Goal: Transaction & Acquisition: Purchase product/service

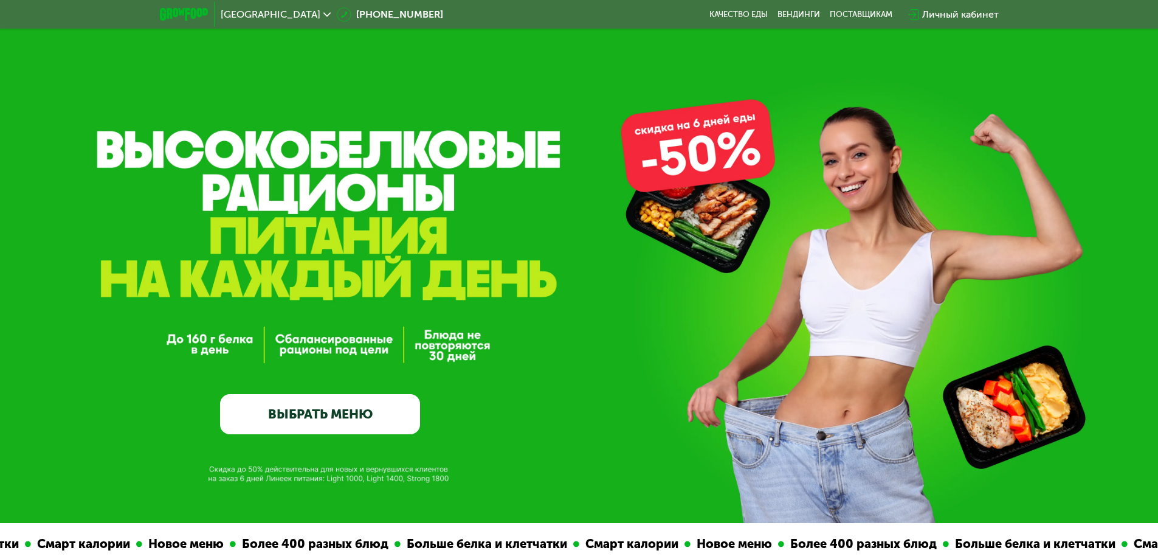
click at [308, 416] on link "ВЫБРАТЬ МЕНЮ" at bounding box center [320, 414] width 200 height 40
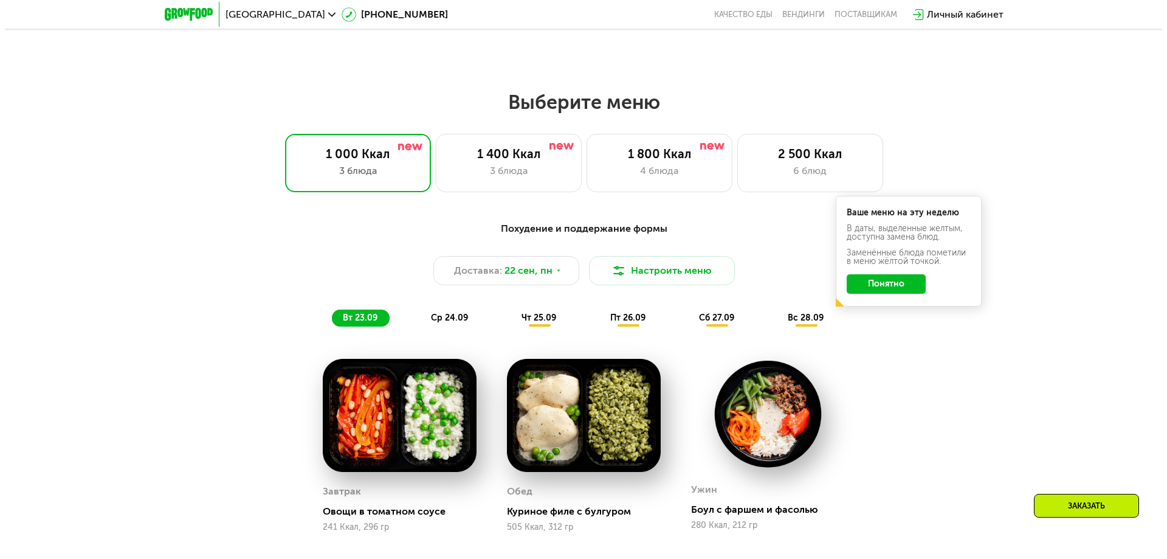
scroll to position [1008, 0]
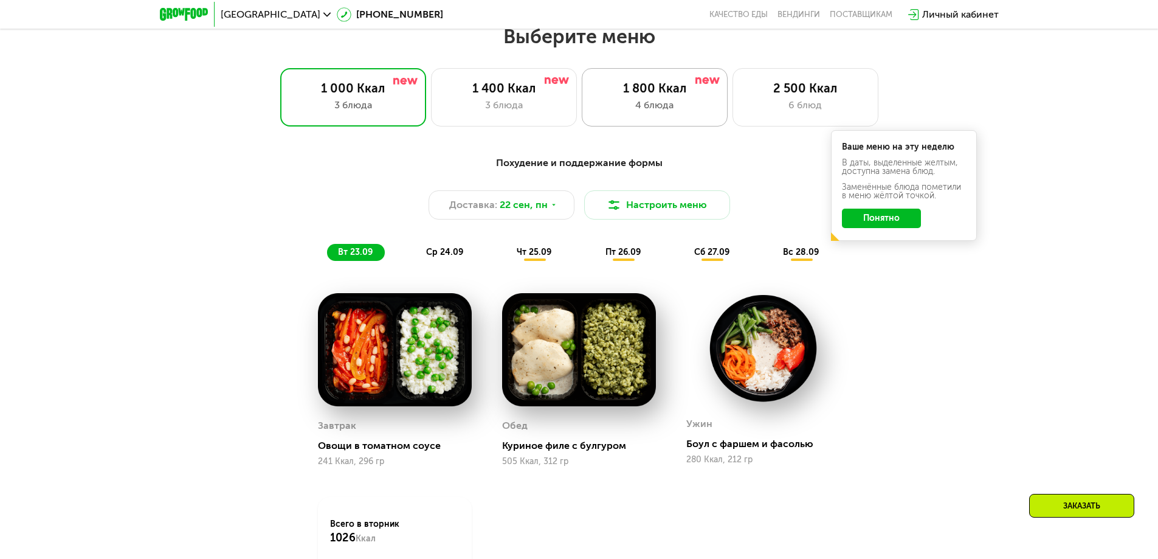
click at [658, 95] on div "1 800 Ккал" at bounding box center [655, 88] width 120 height 15
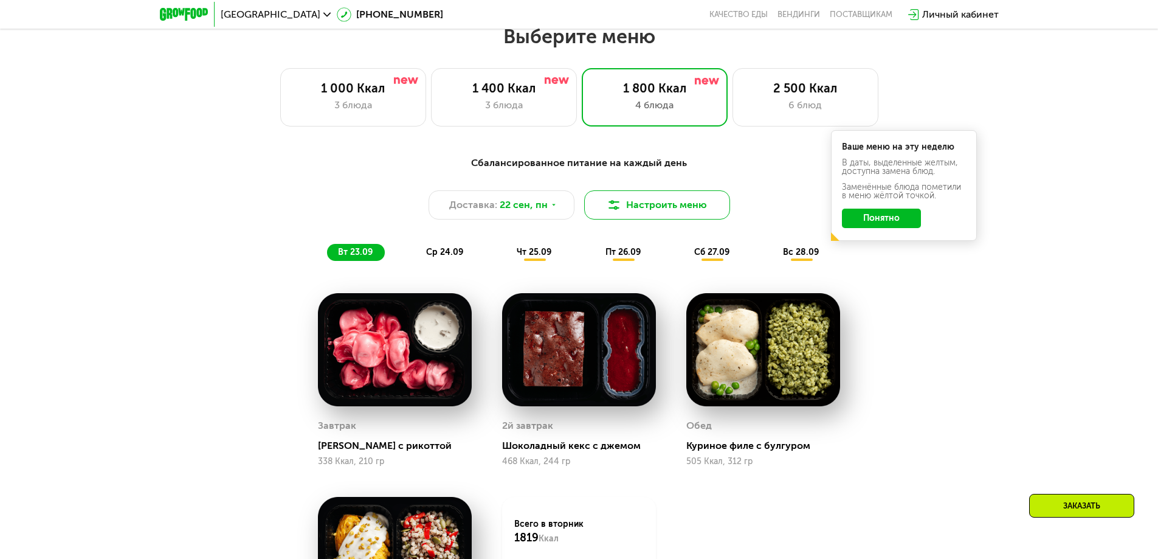
click at [637, 210] on button "Настроить меню" at bounding box center [657, 204] width 146 height 29
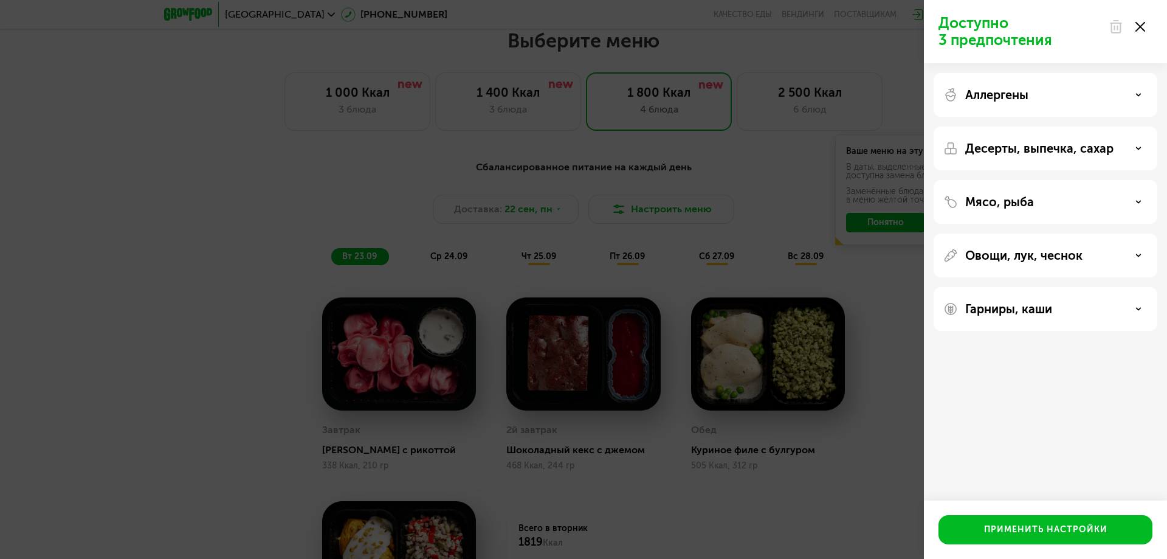
click at [1140, 148] on use at bounding box center [1139, 148] width 4 height 2
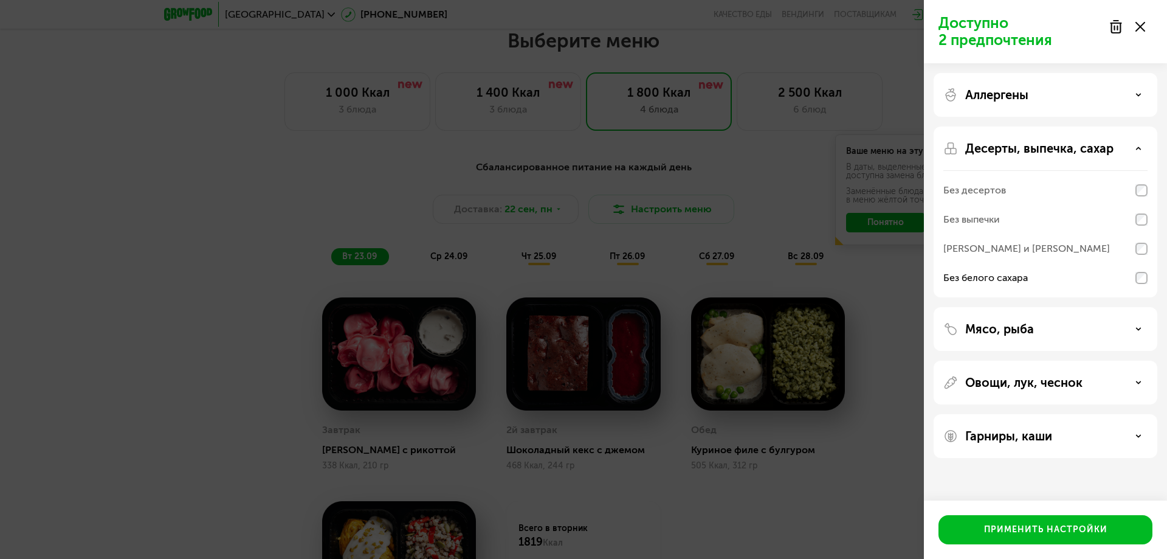
click at [1141, 330] on icon at bounding box center [1139, 329] width 6 height 6
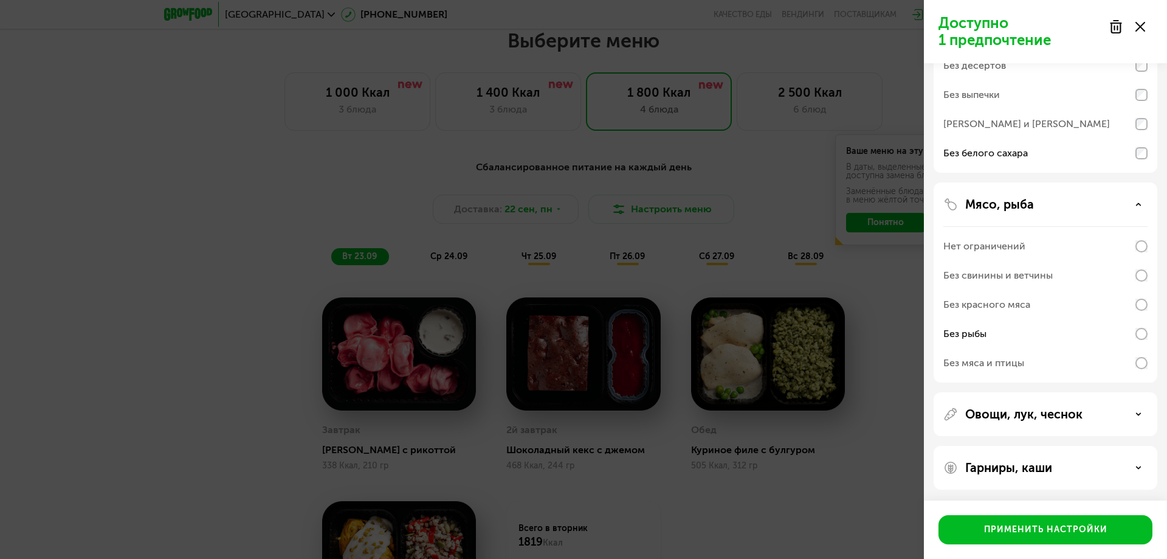
scroll to position [126, 0]
click at [1139, 466] on use at bounding box center [1139, 466] width 4 height 2
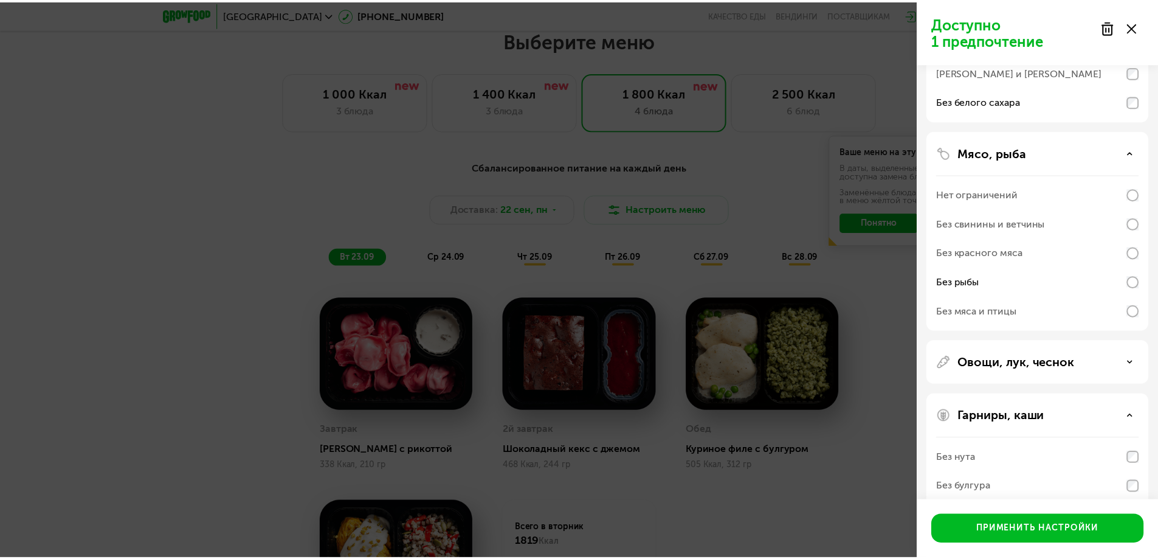
scroll to position [282, 0]
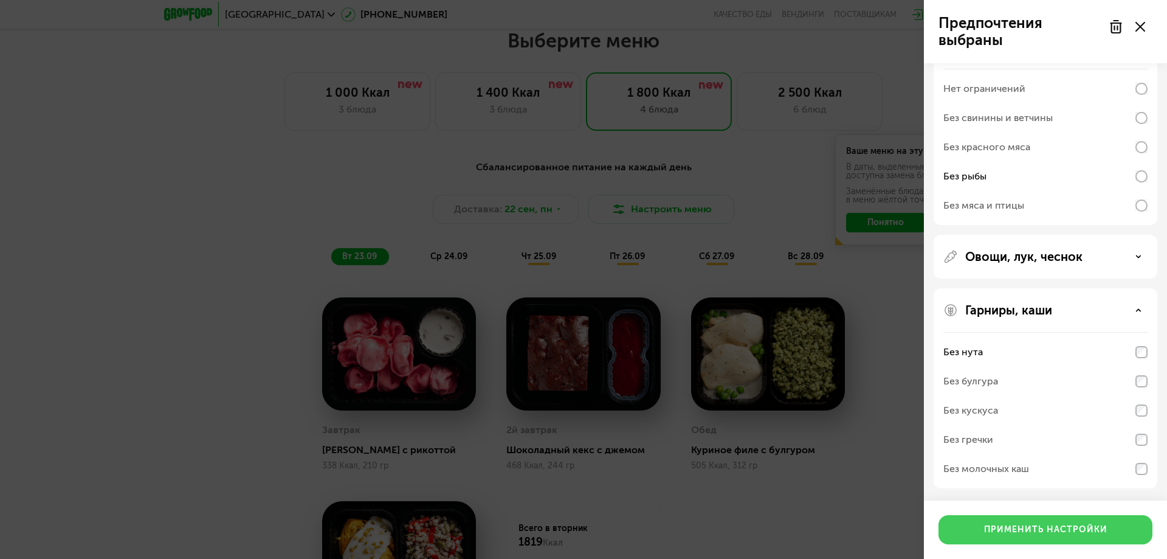
click at [1042, 529] on div "Применить настройки" at bounding box center [1045, 530] width 123 height 12
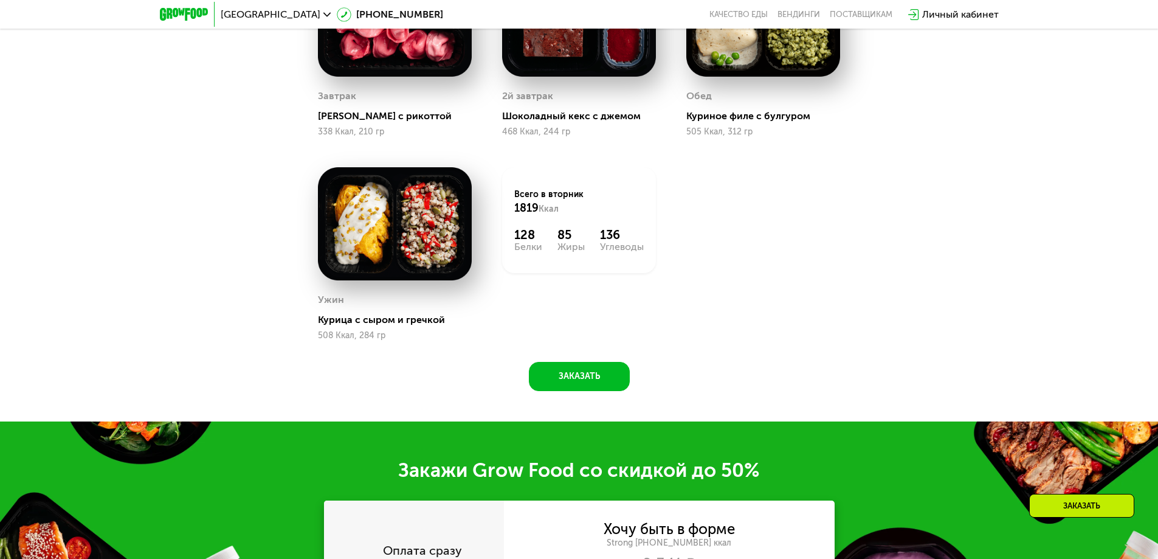
scroll to position [1373, 0]
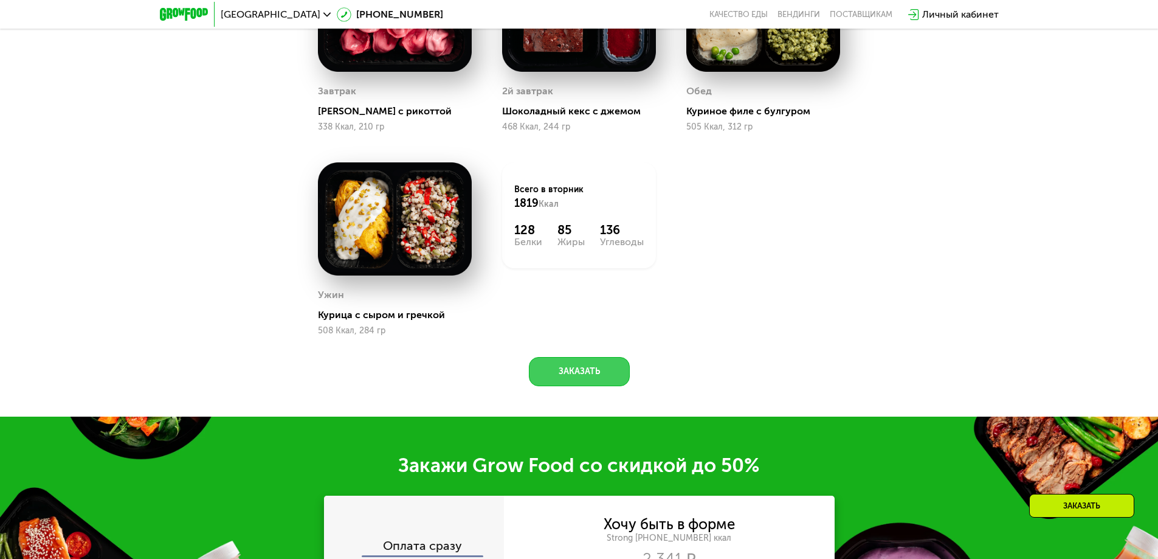
click at [579, 377] on button "Заказать" at bounding box center [579, 371] width 101 height 29
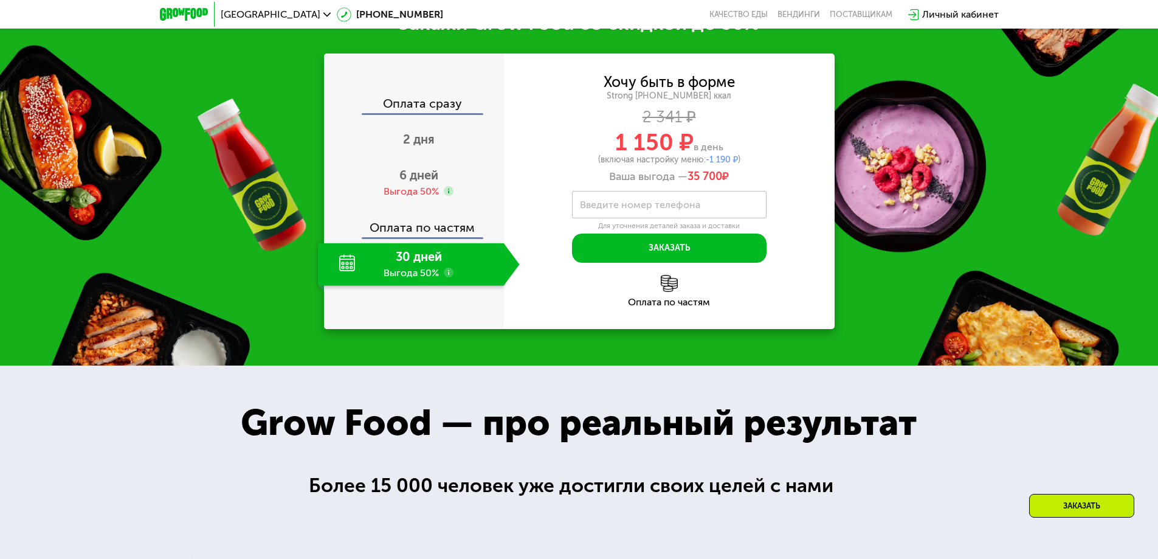
scroll to position [1794, 0]
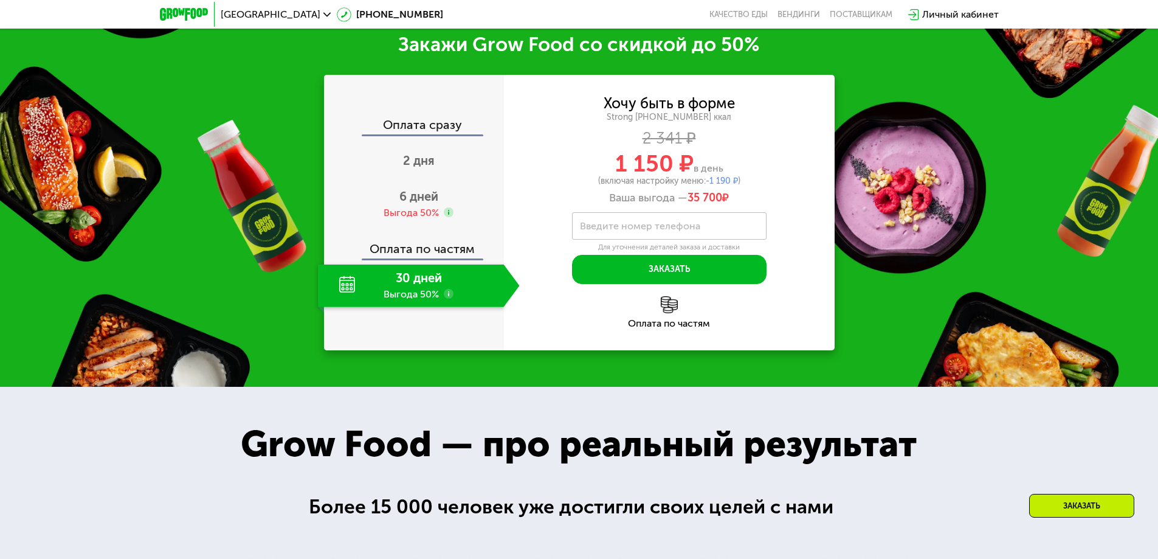
click at [406, 286] on div "30 дней Выгода 50%" at bounding box center [411, 285] width 186 height 43
click at [491, 291] on div "30 дней Выгода 50%" at bounding box center [411, 285] width 186 height 43
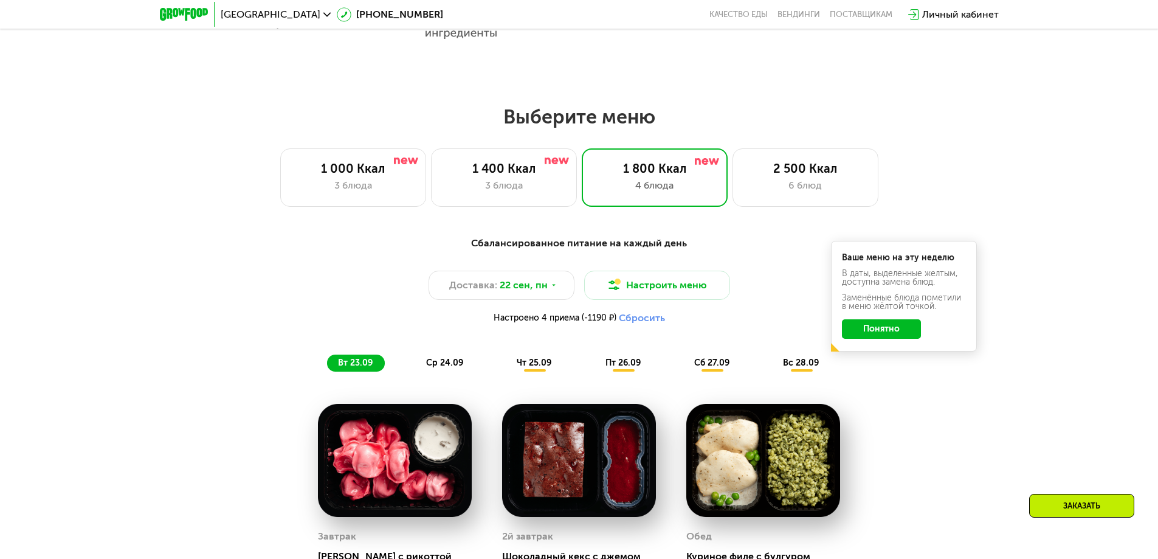
scroll to position [989, 0]
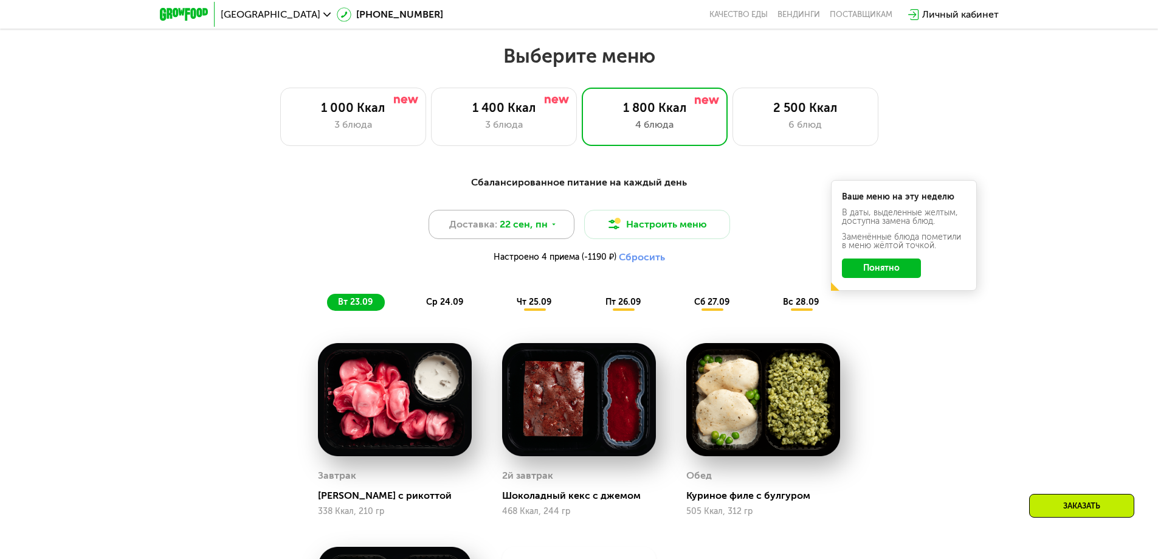
click at [554, 227] on icon at bounding box center [553, 224] width 7 height 7
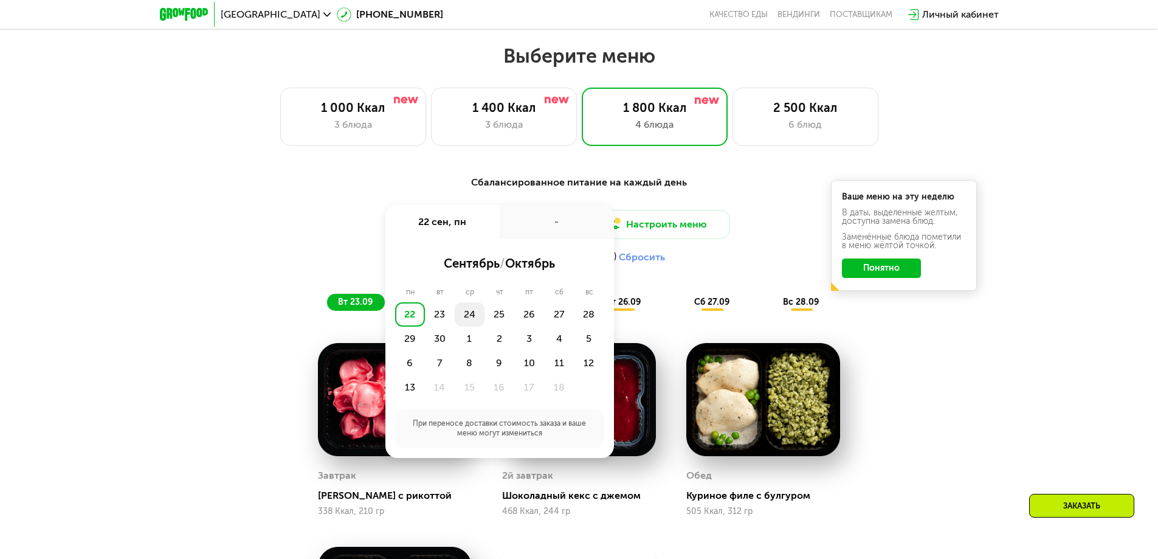
click at [466, 320] on div "24" at bounding box center [470, 314] width 30 height 24
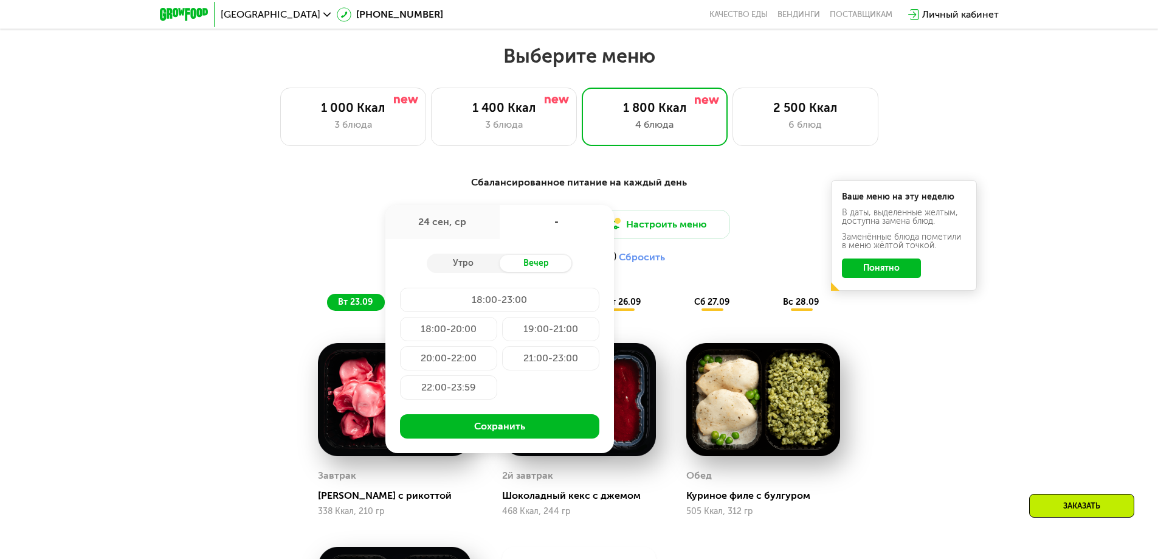
click at [441, 361] on div "20:00-22:00" at bounding box center [448, 358] width 97 height 24
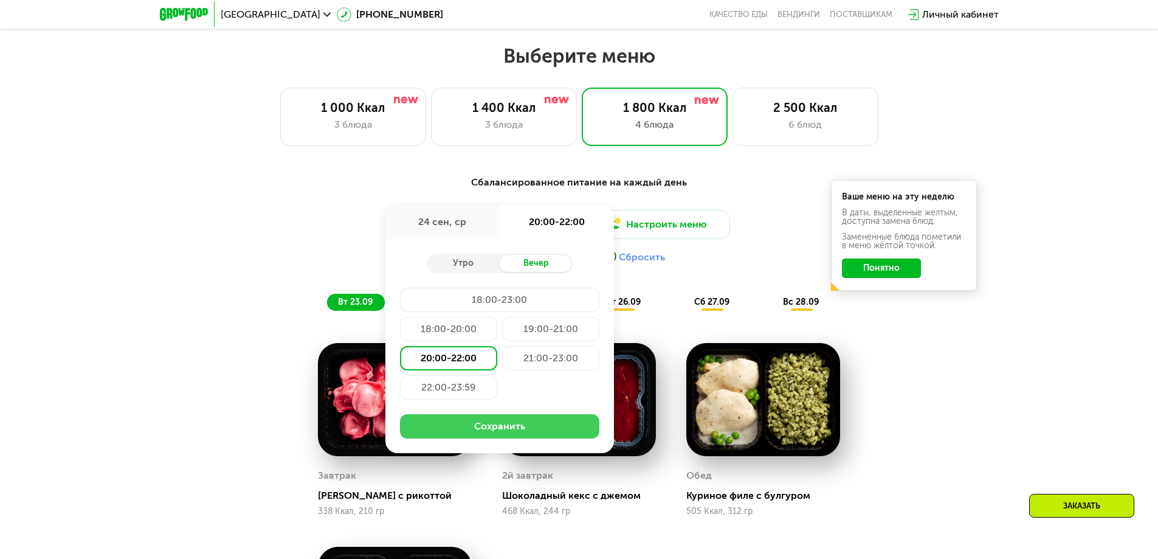
click at [483, 429] on button "Сохранить" at bounding box center [499, 426] width 199 height 24
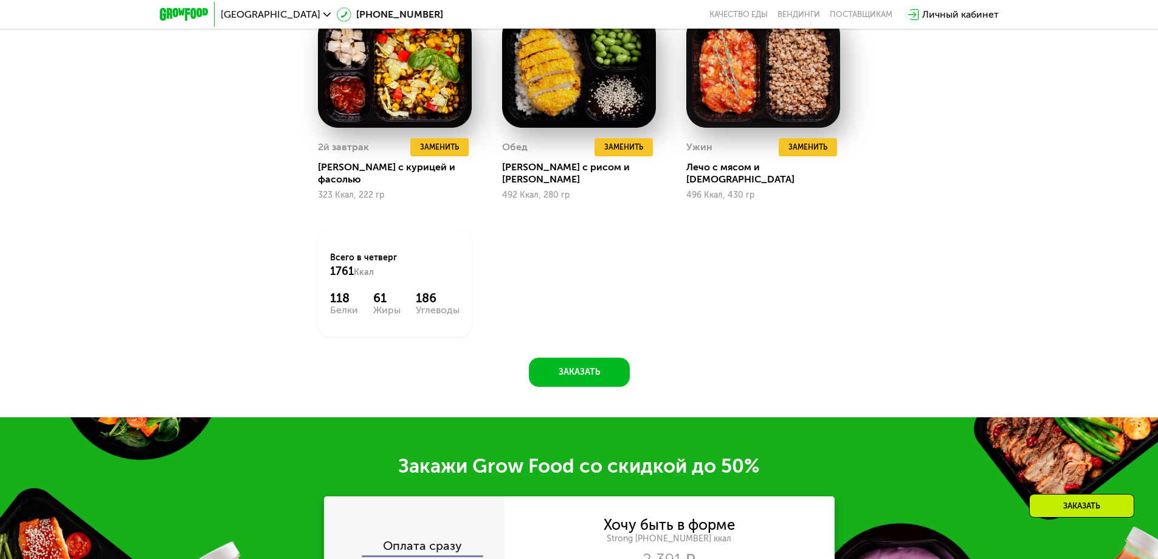
scroll to position [1536, 0]
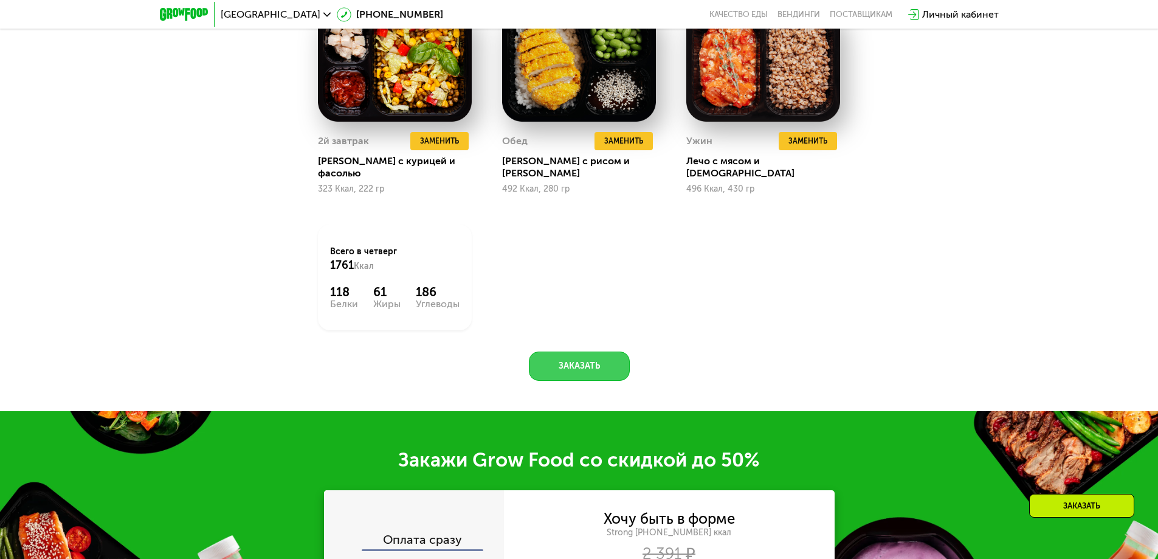
click at [581, 354] on button "Заказать" at bounding box center [579, 365] width 101 height 29
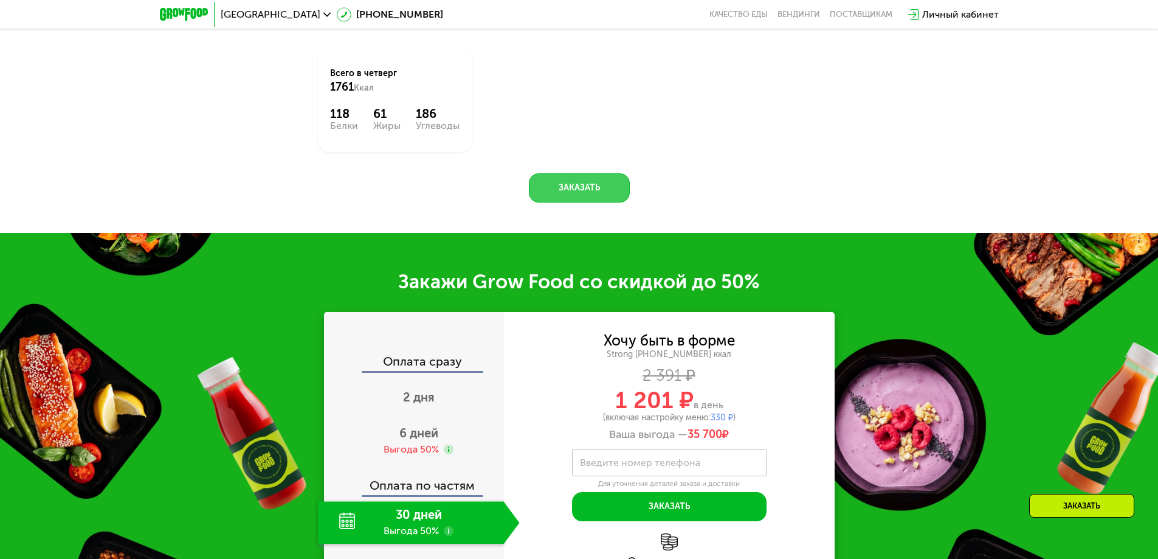
scroll to position [1939, 0]
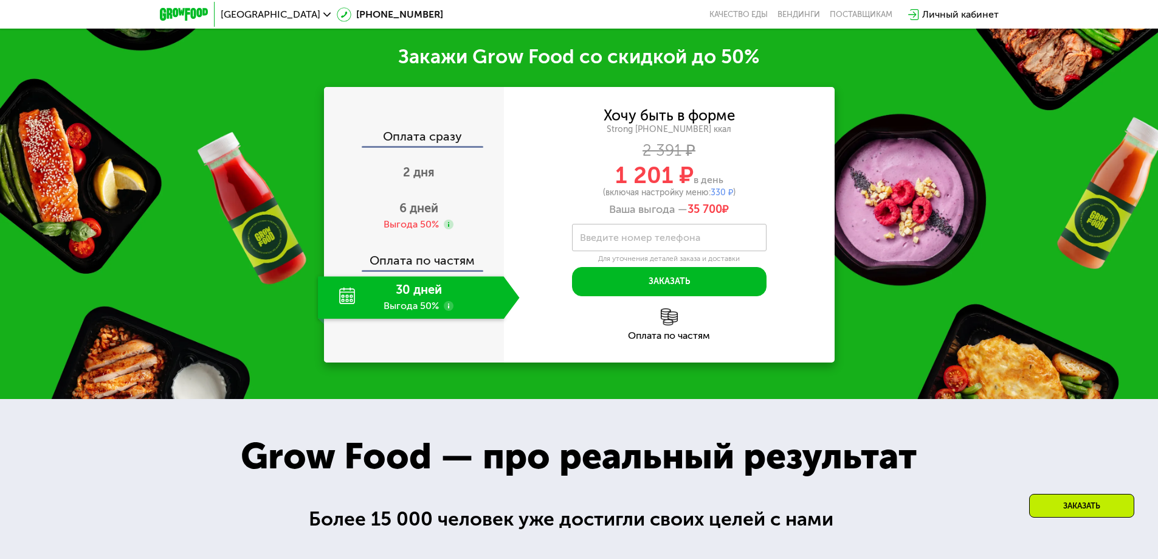
click at [347, 287] on div "30 дней Выгода 50%" at bounding box center [411, 297] width 186 height 43
click at [662, 274] on button "Заказать" at bounding box center [669, 281] width 195 height 29
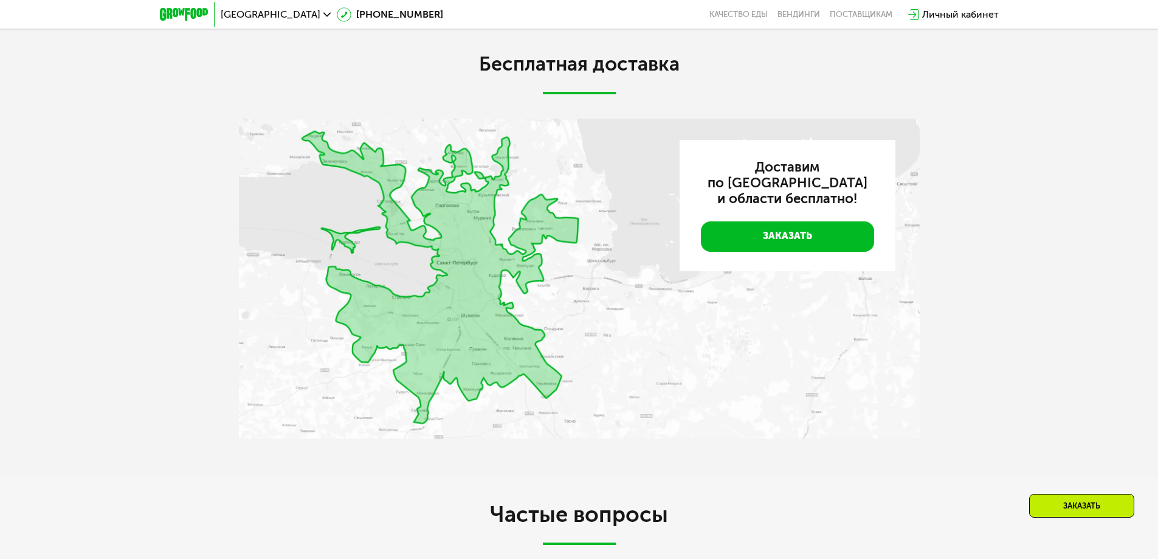
scroll to position [3337, 0]
click at [787, 226] on link "Заказать" at bounding box center [787, 236] width 173 height 30
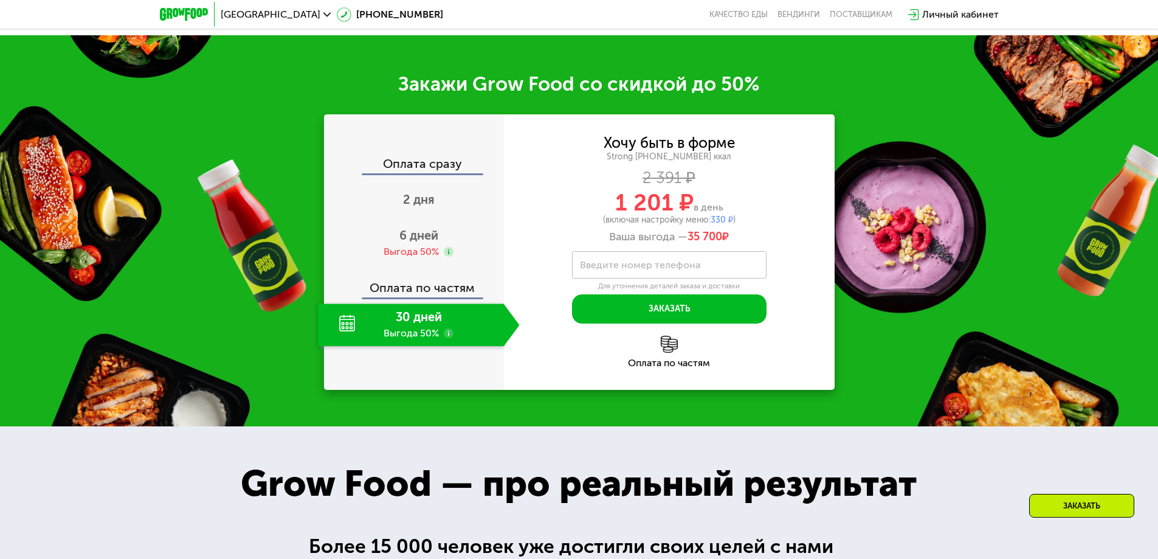
scroll to position [1910, 0]
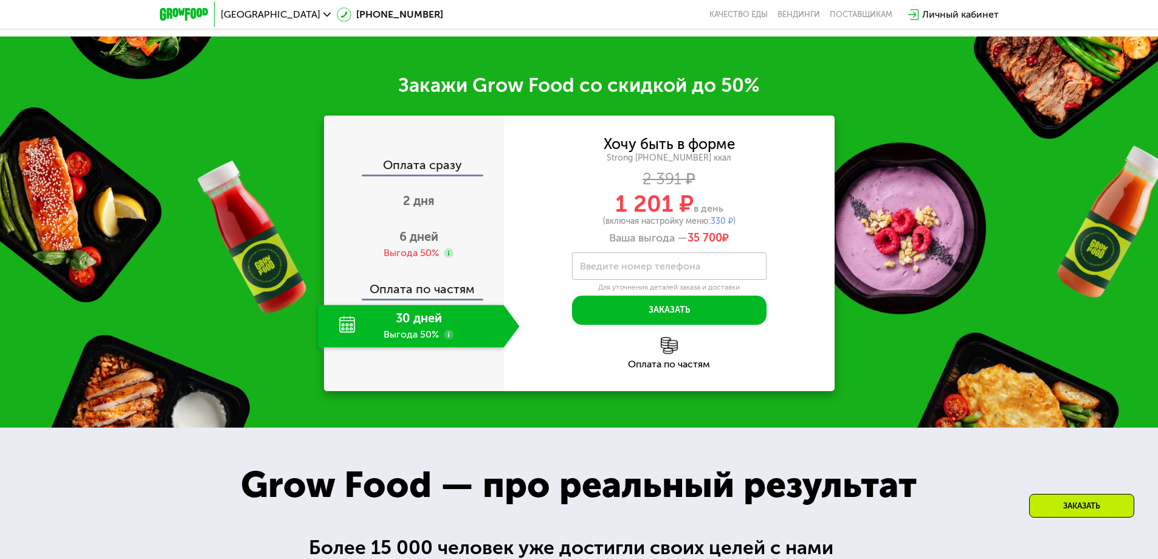
click at [596, 263] on label "Введите номер телефона" at bounding box center [640, 266] width 120 height 7
click at [596, 263] on input "Введите номер телефона" at bounding box center [669, 265] width 195 height 27
type input "**********"
